Goal: Task Accomplishment & Management: Manage account settings

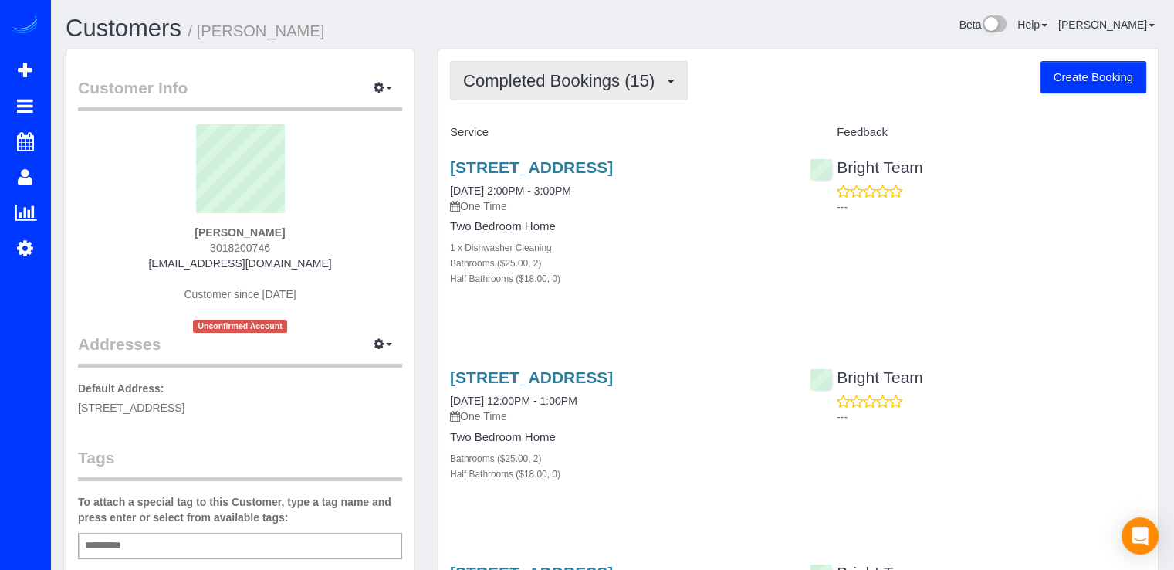
click at [631, 84] on span "Completed Bookings (15)" at bounding box center [562, 80] width 199 height 19
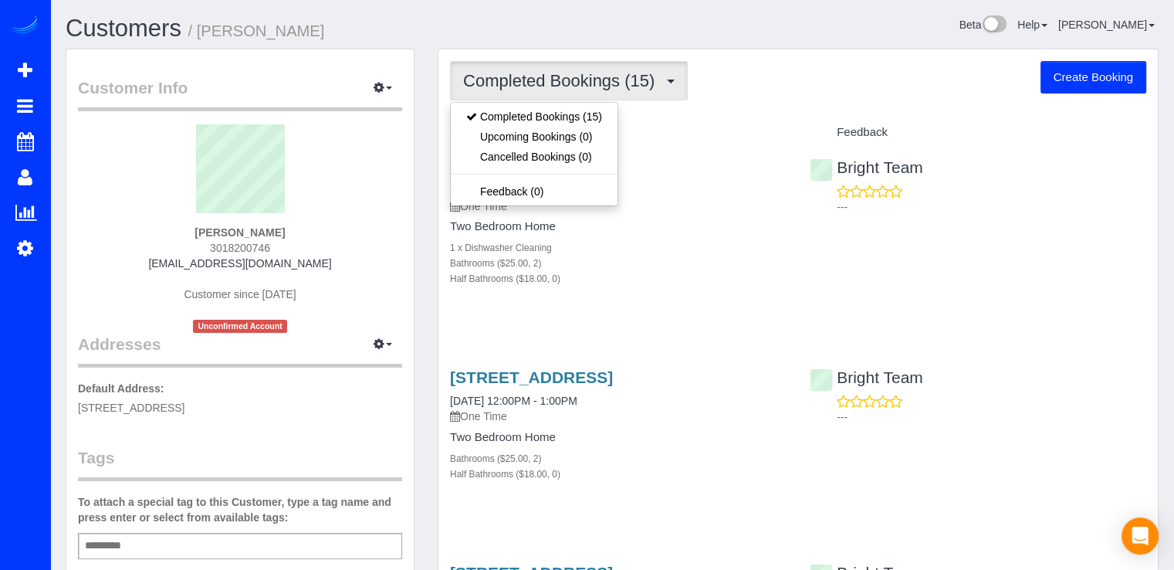
click at [756, 96] on div "Completed Bookings (15) Completed Bookings (15) Upcoming Bookings (0) Cancelled…" at bounding box center [798, 80] width 696 height 39
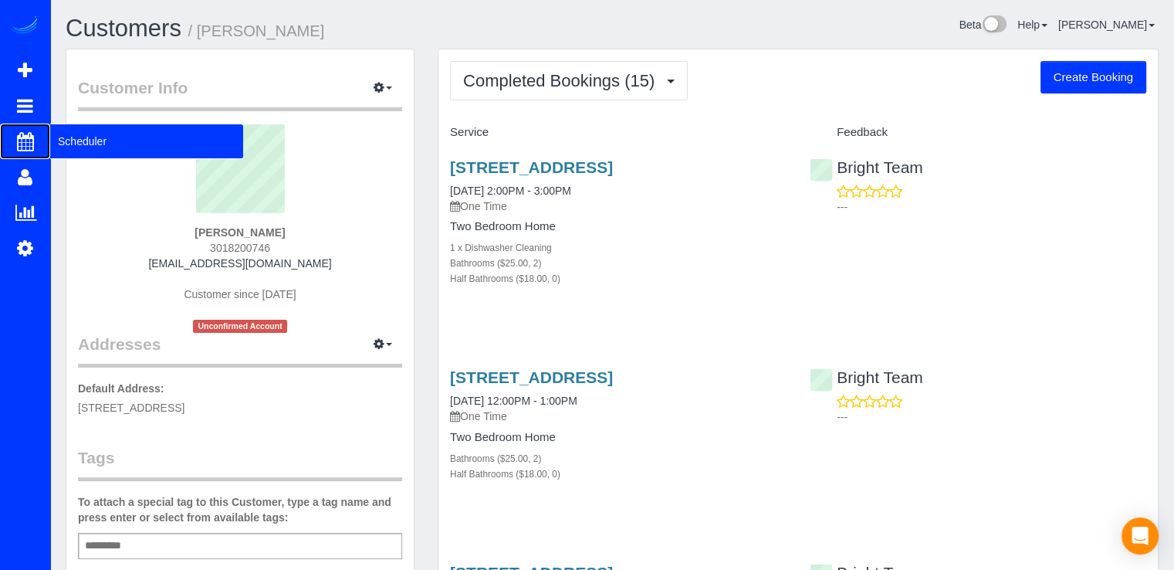
click at [83, 146] on span "Scheduler" at bounding box center [146, 141] width 193 height 36
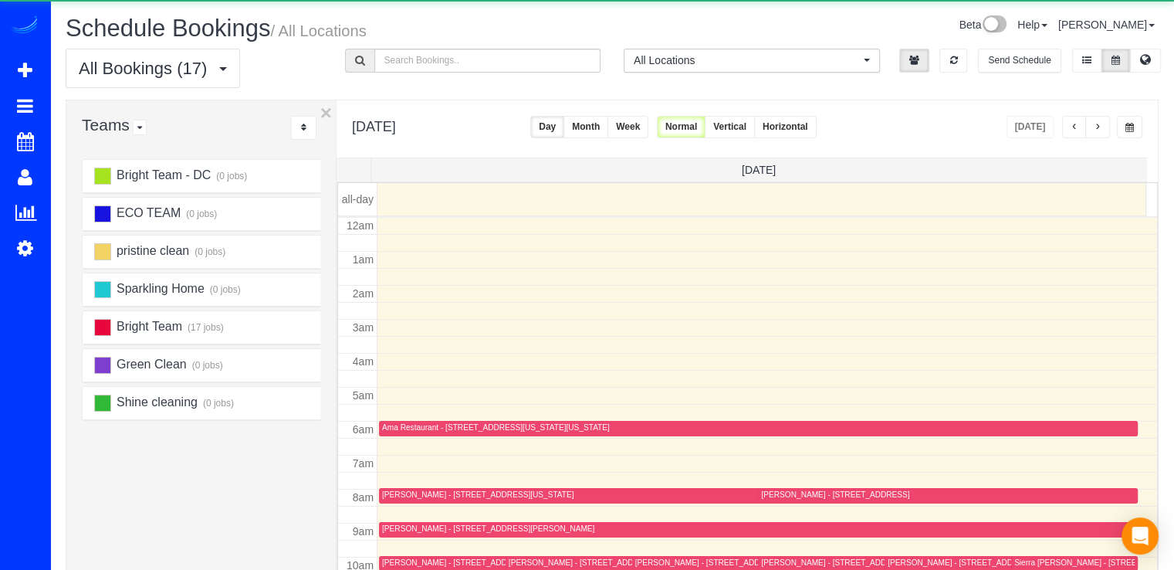
scroll to position [203, 0]
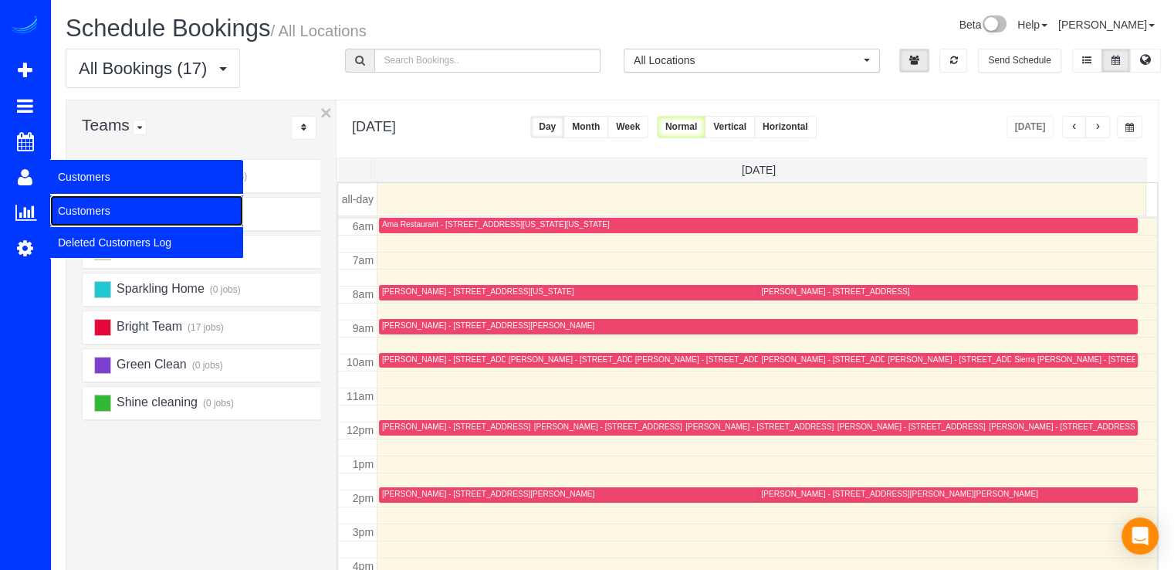
click at [103, 214] on link "Customers" at bounding box center [146, 210] width 193 height 31
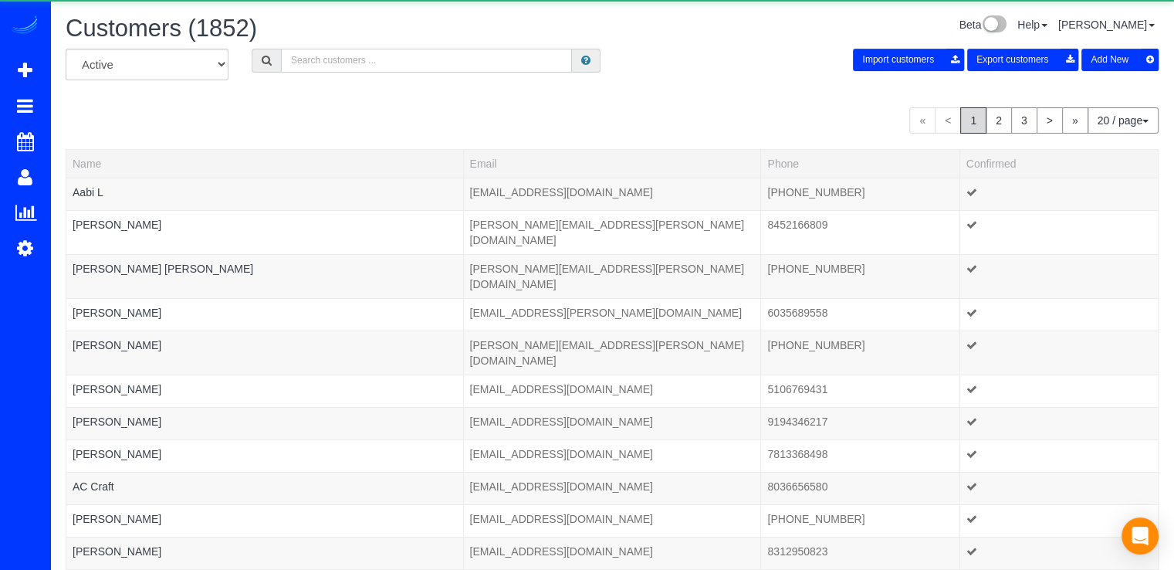
click at [324, 64] on input "text" at bounding box center [426, 61] width 291 height 24
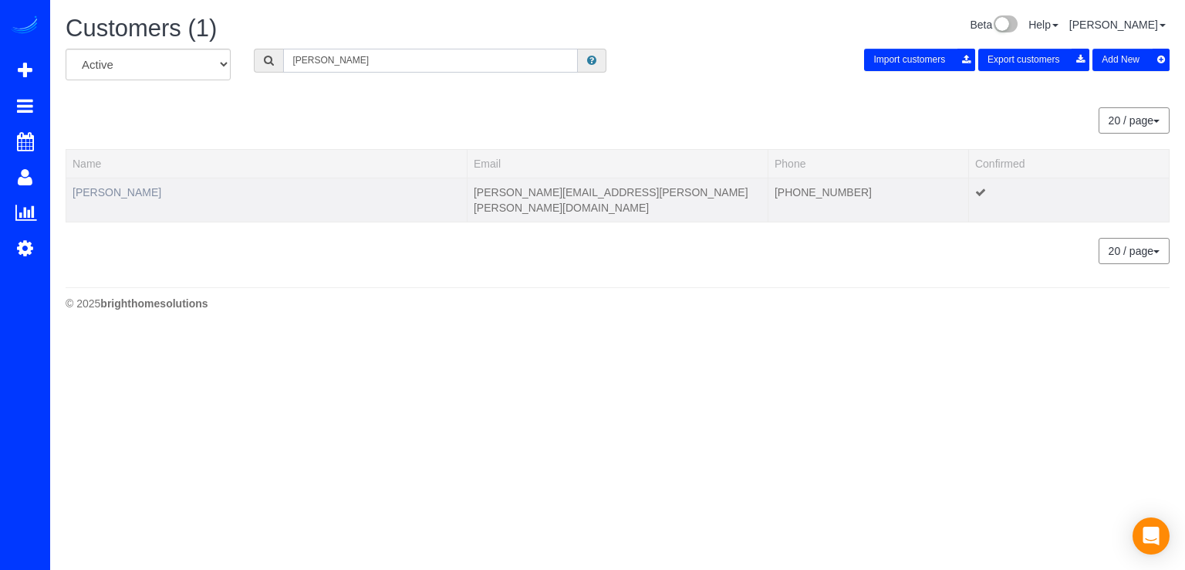
type input "[PERSON_NAME]"
click at [93, 186] on link "[PERSON_NAME]" at bounding box center [117, 192] width 89 height 12
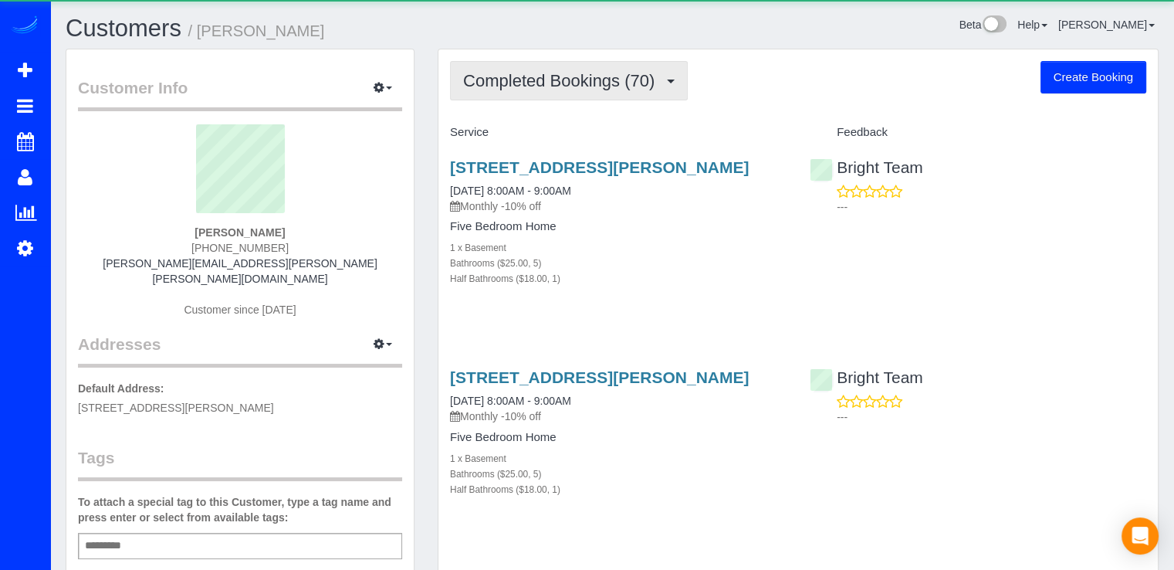
click at [574, 90] on button "Completed Bookings (70)" at bounding box center [569, 80] width 238 height 39
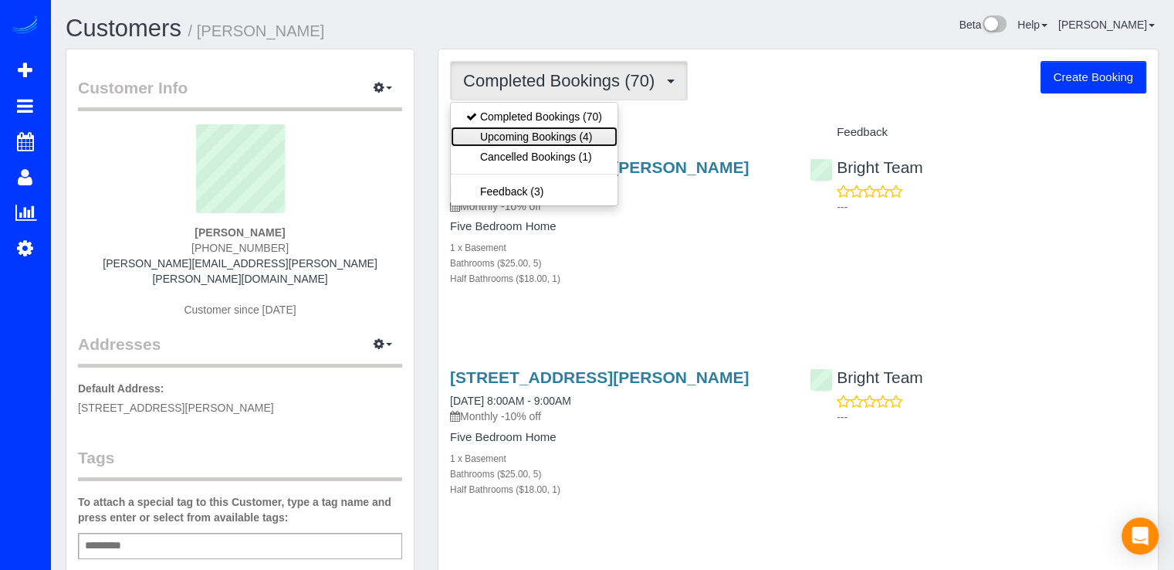
click at [609, 139] on link "Upcoming Bookings (4)" at bounding box center [534, 137] width 167 height 20
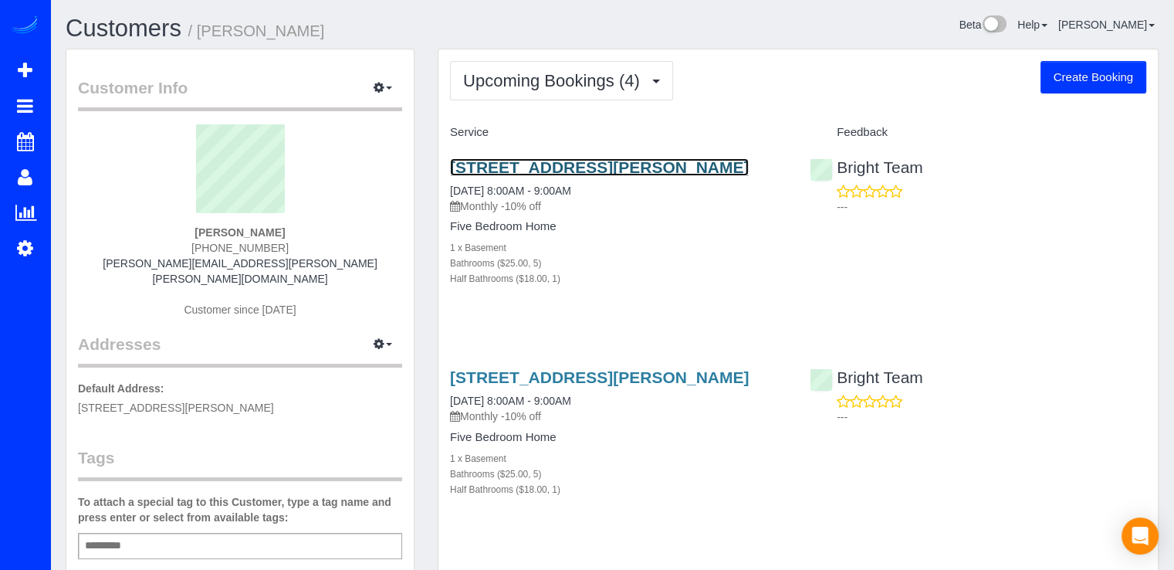
click at [533, 169] on link "[STREET_ADDRESS][PERSON_NAME]" at bounding box center [599, 167] width 299 height 18
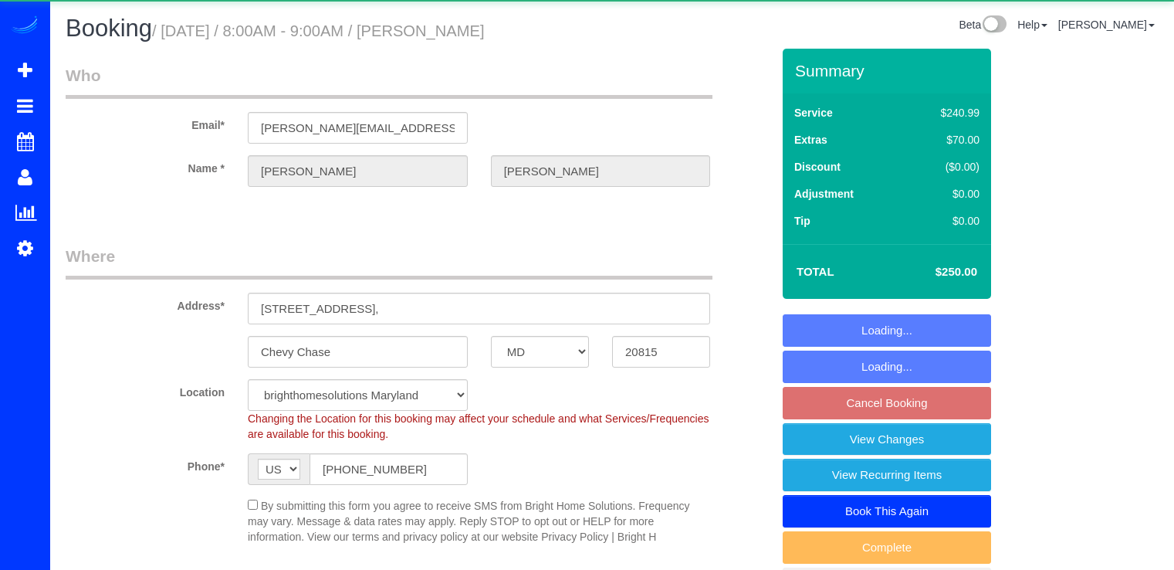
select select "MD"
select select "5"
select select "1"
select select "spot21"
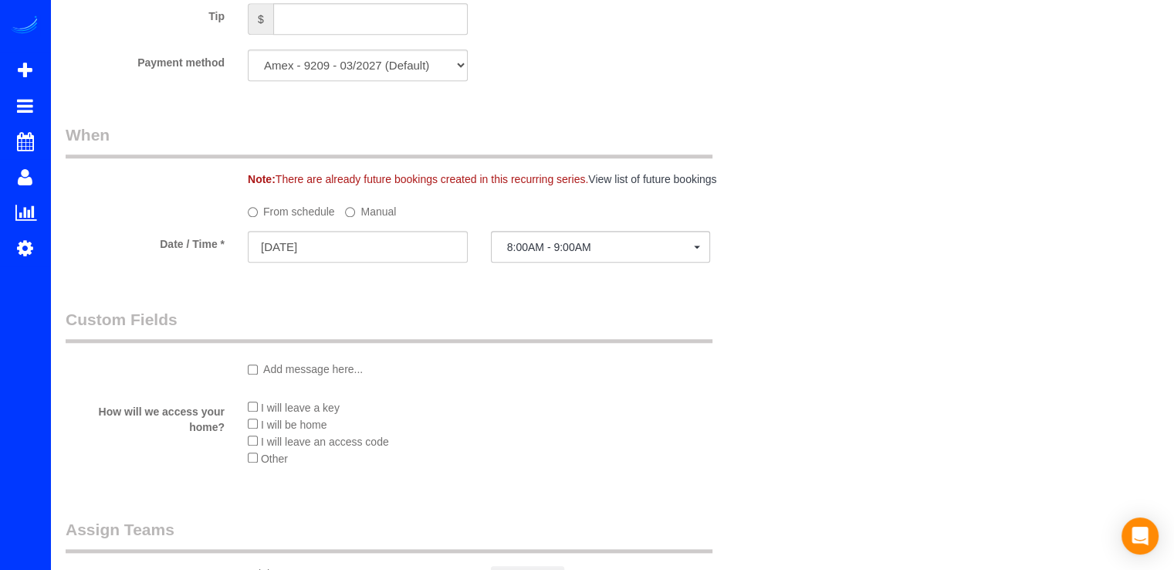
scroll to position [1466, 0]
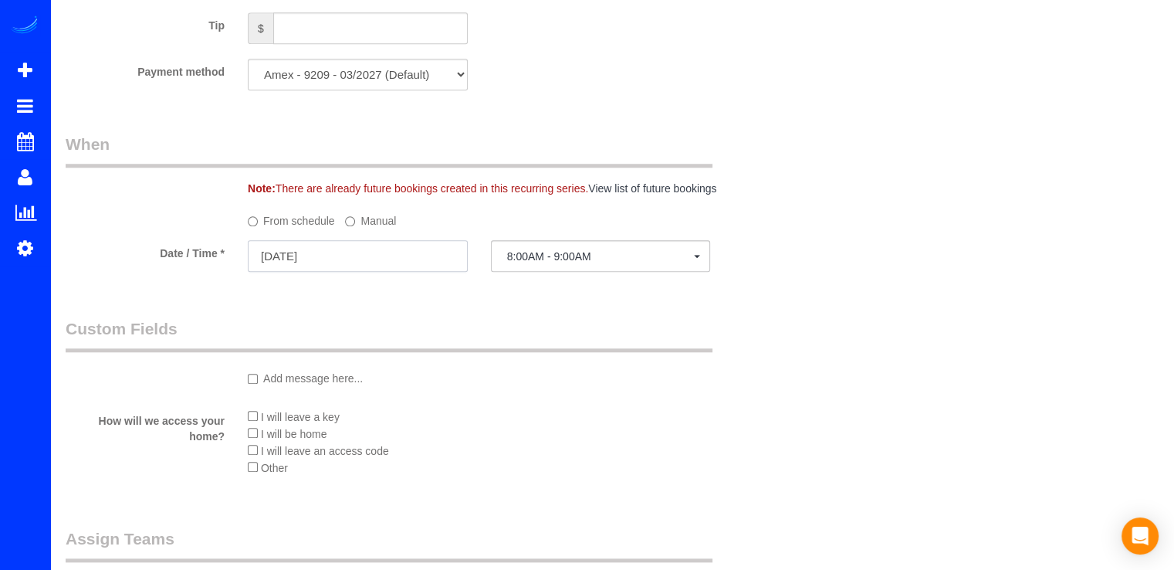
click at [388, 262] on input "[DATE]" at bounding box center [358, 256] width 220 height 32
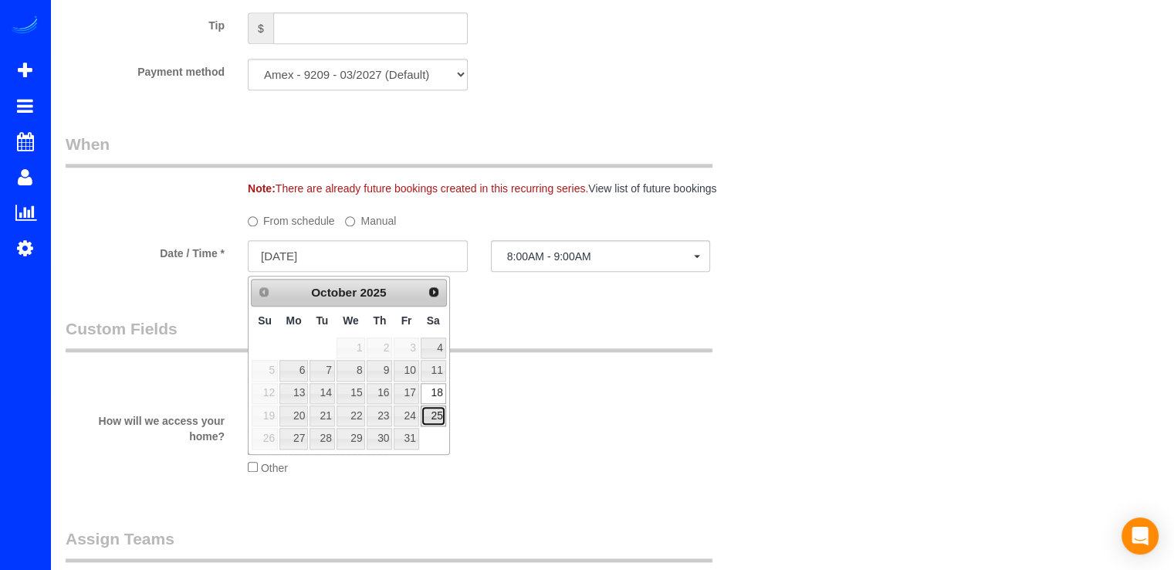
click at [441, 412] on link "25" at bounding box center [433, 415] width 25 height 21
type input "[DATE]"
select select "spot41"
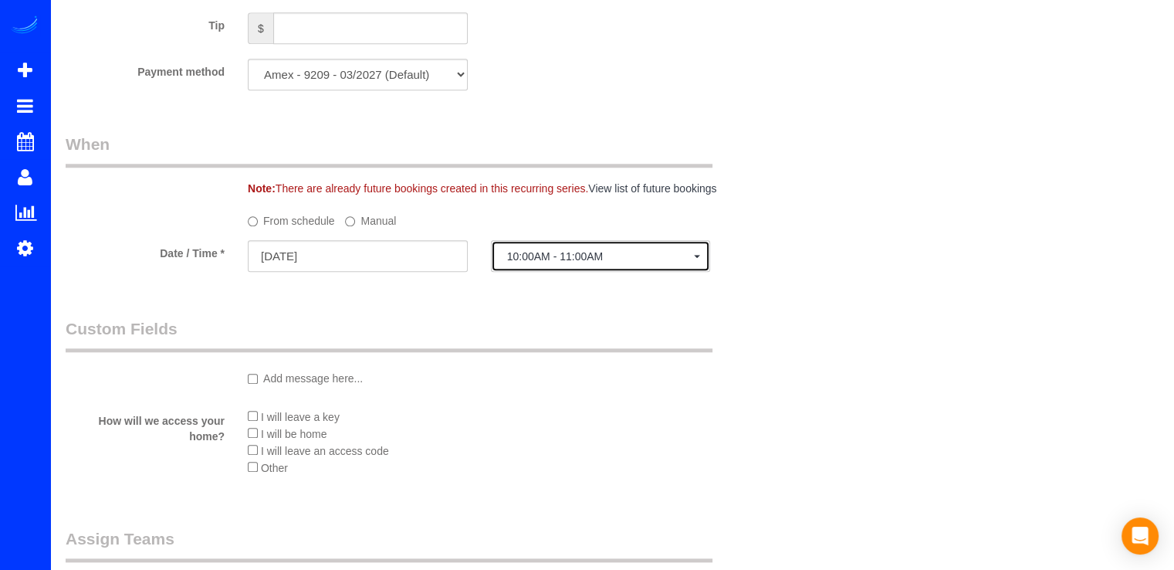
click at [633, 262] on span "10:00AM - 11:00AM" at bounding box center [601, 256] width 188 height 12
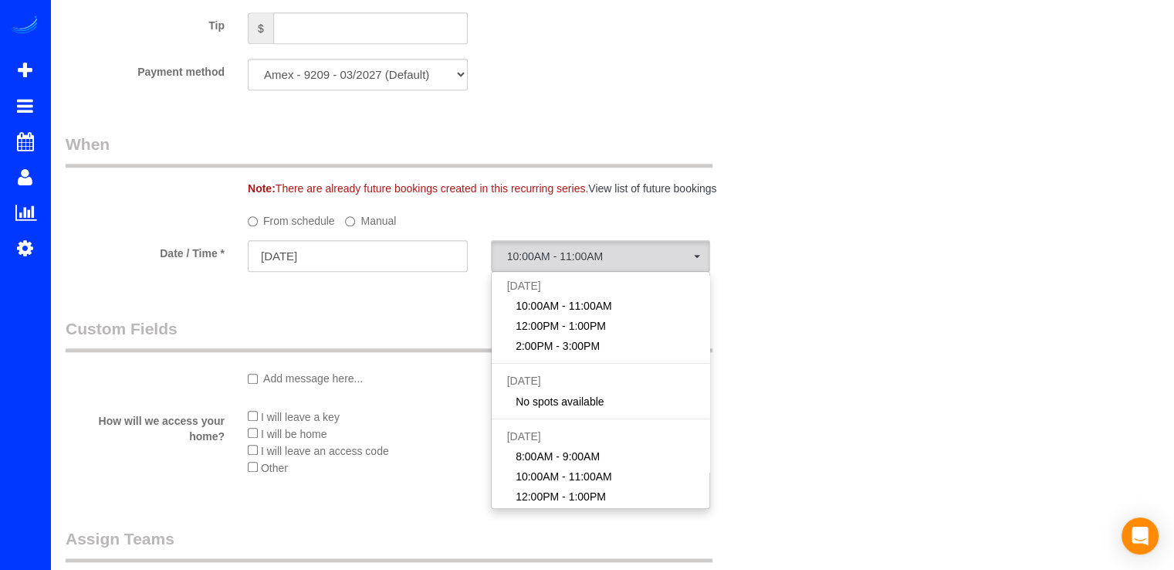
drag, startPoint x: 423, startPoint y: 325, endPoint x: 387, endPoint y: 257, distance: 77.0
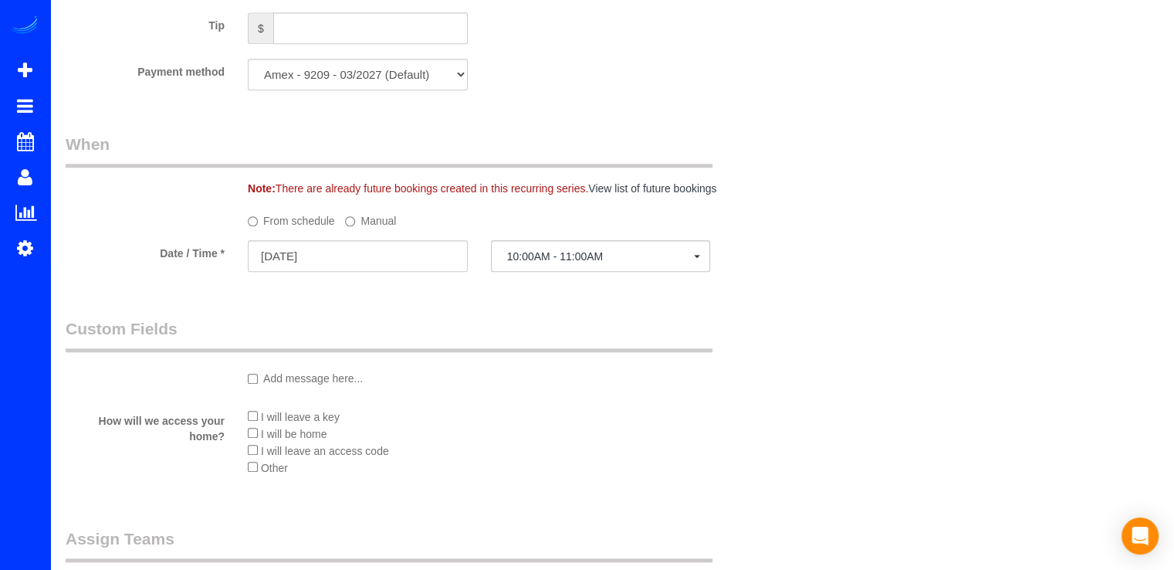
click at [370, 226] on label "Manual" at bounding box center [370, 218] width 51 height 21
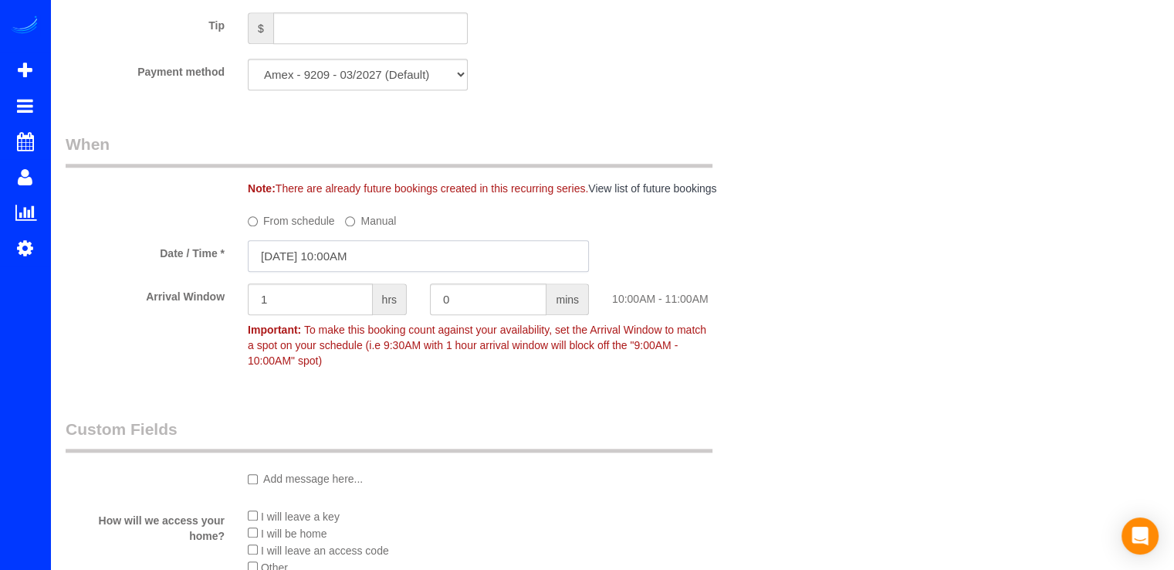
click at [360, 261] on input "10/25/2025 10:00AM" at bounding box center [418, 256] width 341 height 32
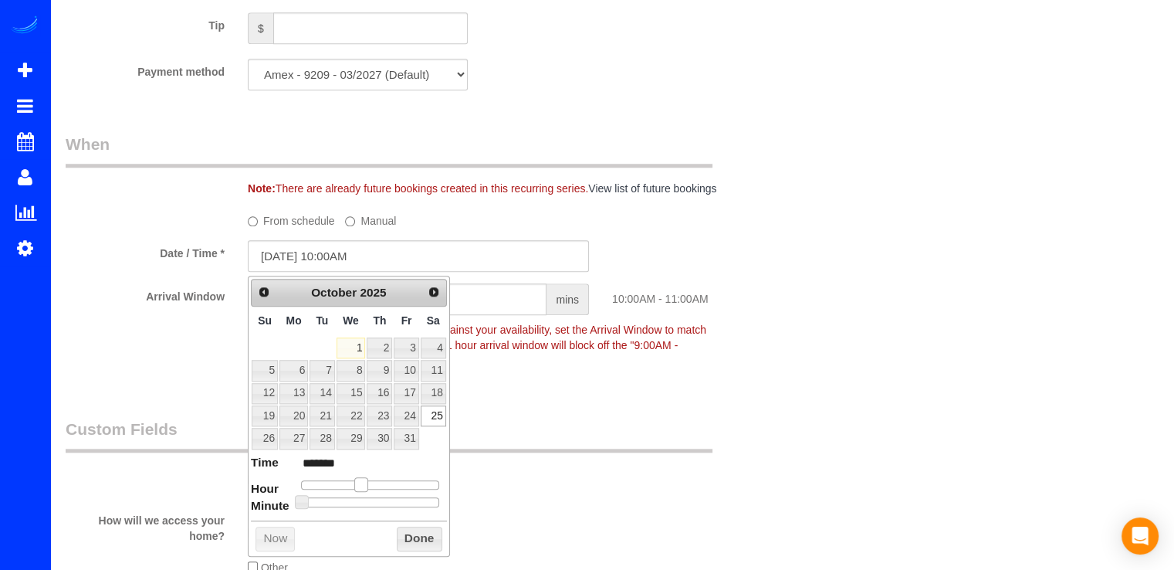
type input "10/25/2025 9:00AM"
type input "******"
type input "10/25/2025 8:00AM"
type input "******"
type input "10/25/2025 7:00AM"
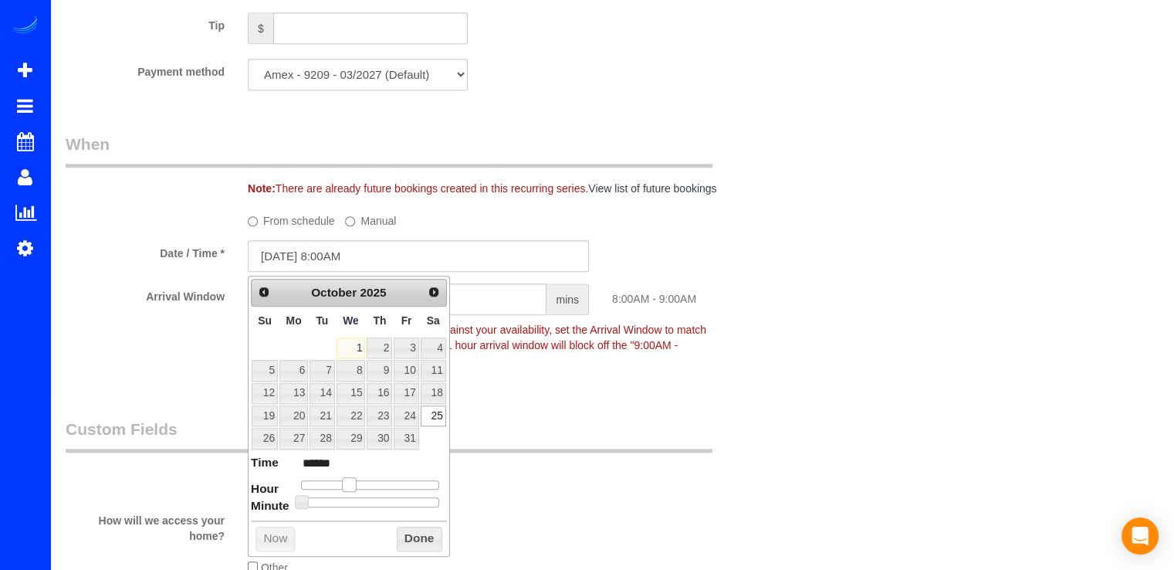
type input "******"
type input "10/25/2025 8:00AM"
type input "******"
drag, startPoint x: 360, startPoint y: 480, endPoint x: 348, endPoint y: 485, distance: 12.8
click at [348, 485] on span at bounding box center [349, 484] width 14 height 14
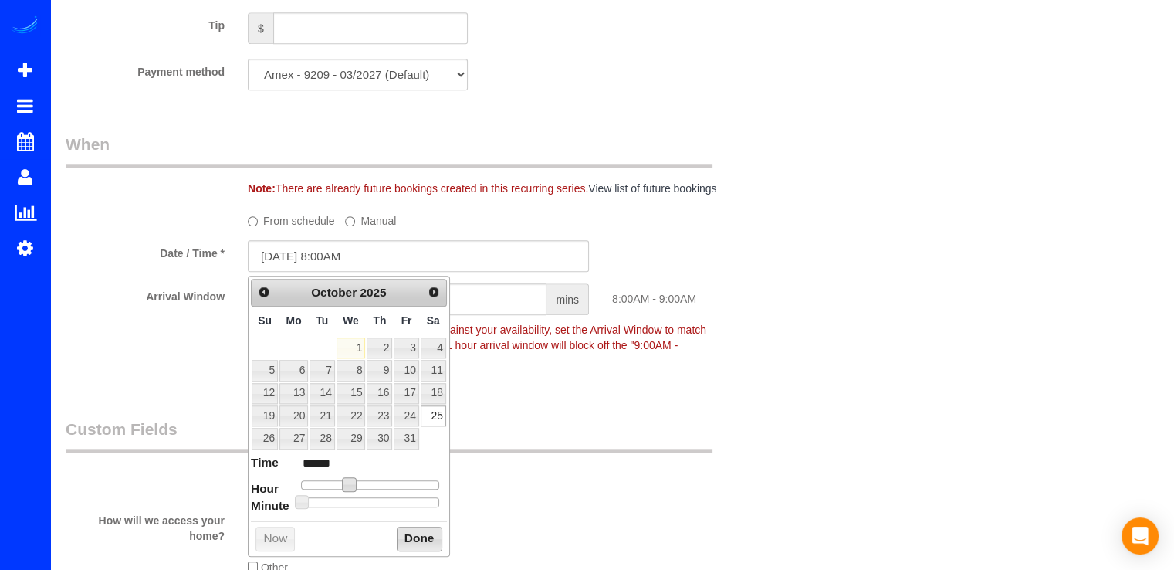
click at [405, 533] on button "Done" at bounding box center [420, 538] width 46 height 25
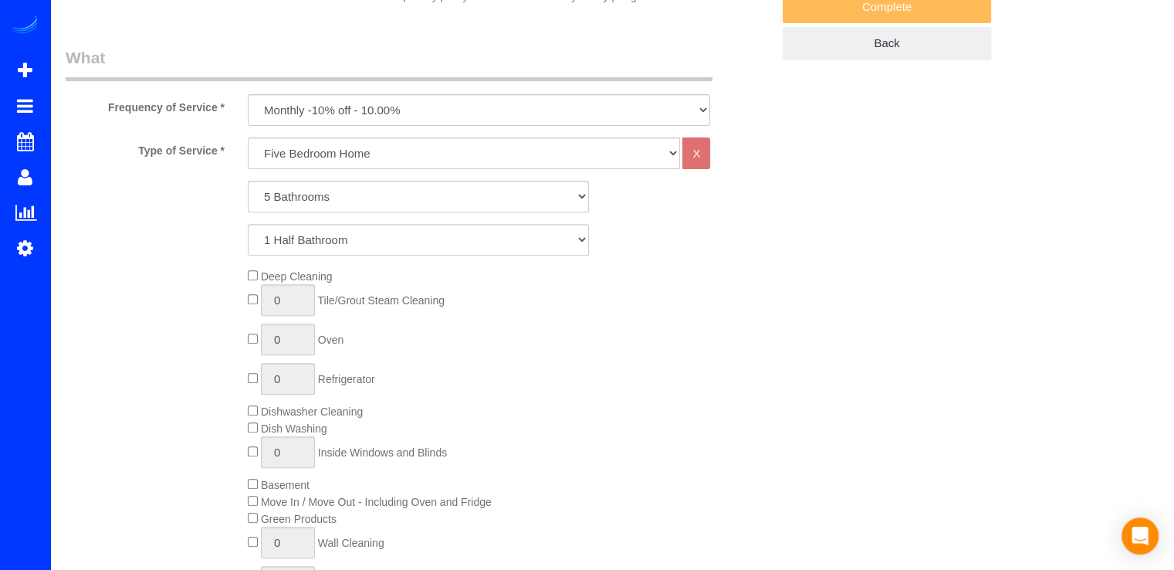
scroll to position [0, 0]
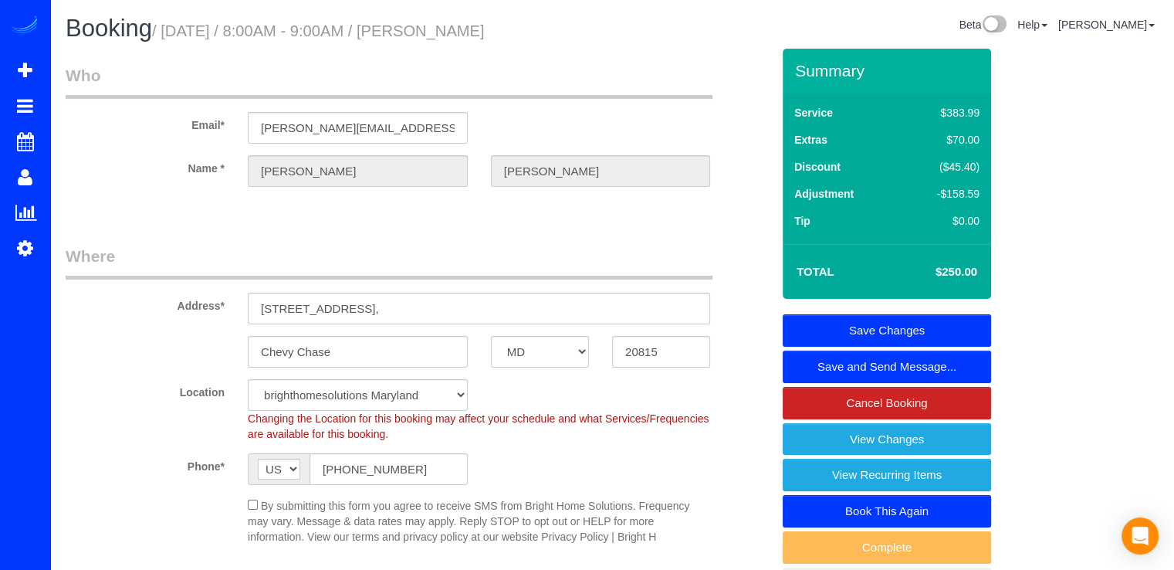
click at [932, 334] on link "Save Changes" at bounding box center [887, 330] width 208 height 32
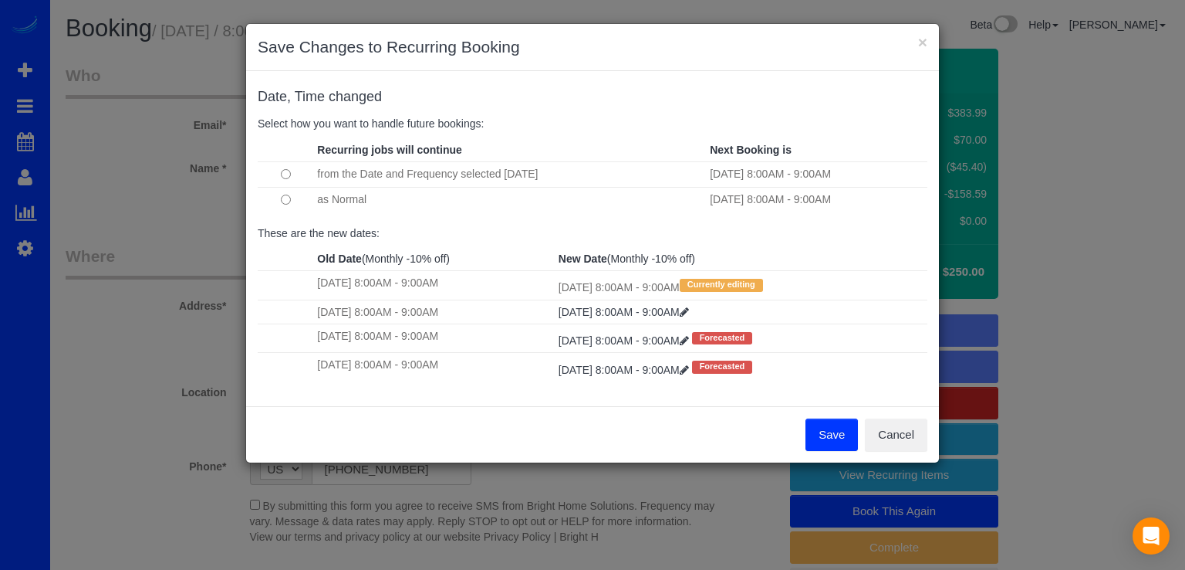
click at [827, 429] on button "Save" at bounding box center [832, 434] width 52 height 32
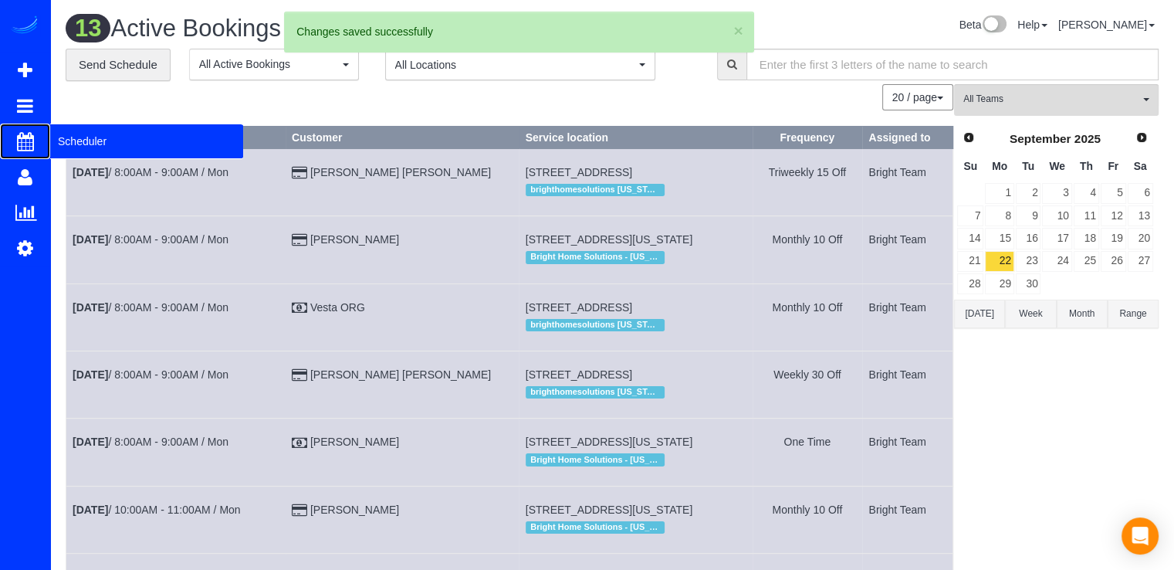
click at [68, 140] on span "Scheduler" at bounding box center [146, 141] width 193 height 36
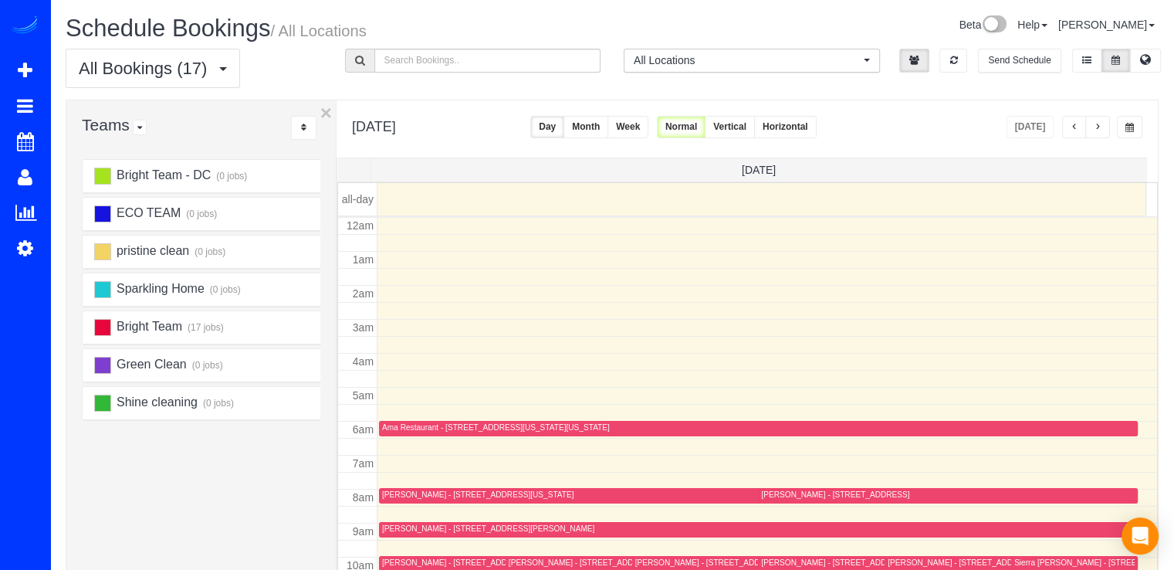
scroll to position [203, 0]
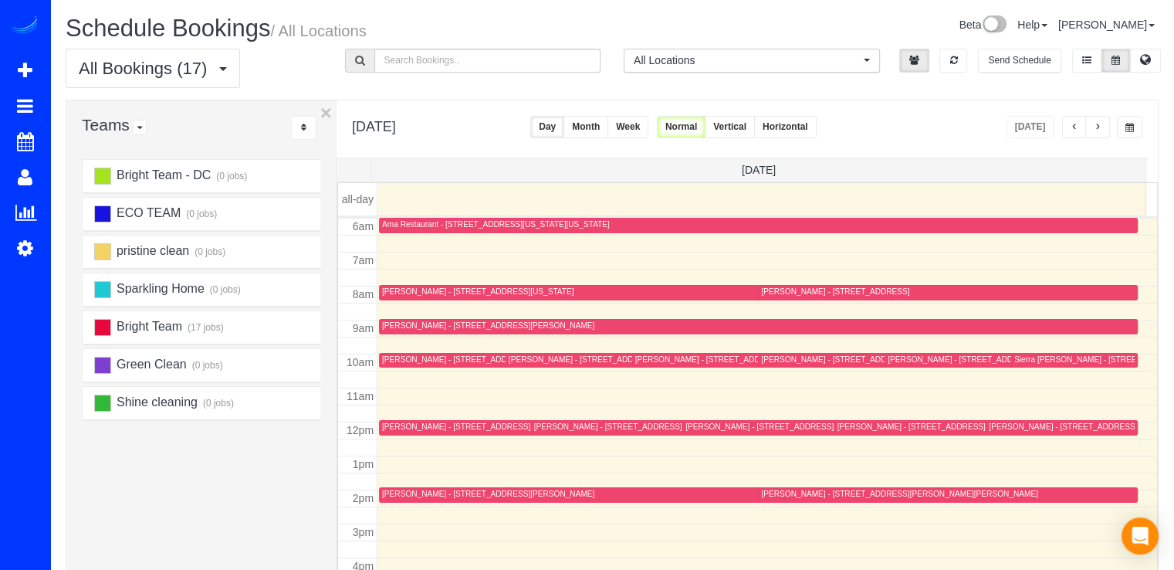
click at [1100, 117] on button "button" at bounding box center [1097, 127] width 25 height 22
